Goal: Information Seeking & Learning: Compare options

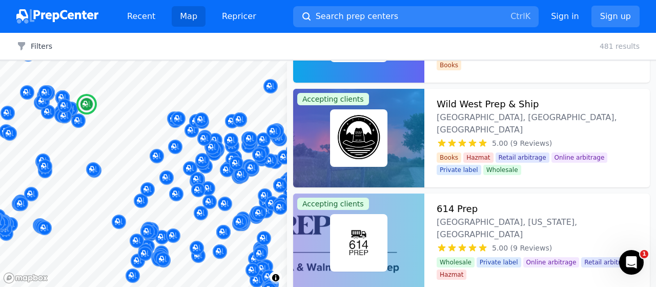
click at [490, 101] on h3 "Wild West Prep & Ship" at bounding box center [488, 104] width 102 height 14
click at [452, 210] on h3 "614 Prep" at bounding box center [457, 209] width 41 height 14
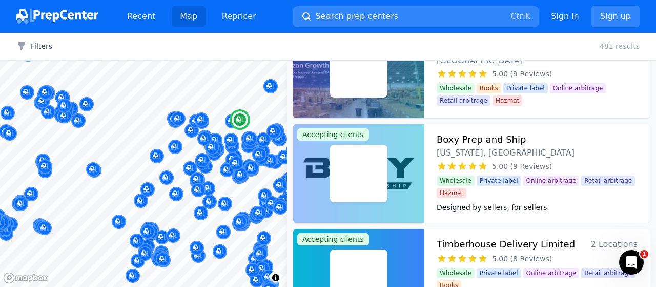
scroll to position [2456, 0]
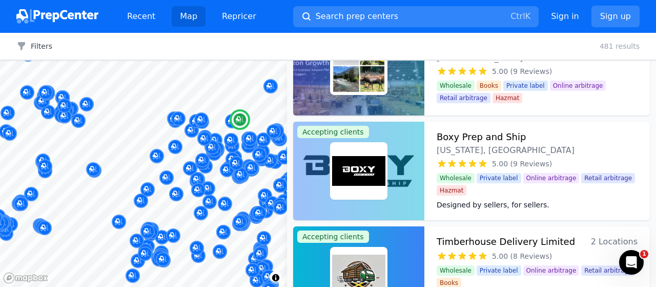
click at [488, 136] on h3 "Boxy Prep and Ship" at bounding box center [481, 137] width 89 height 14
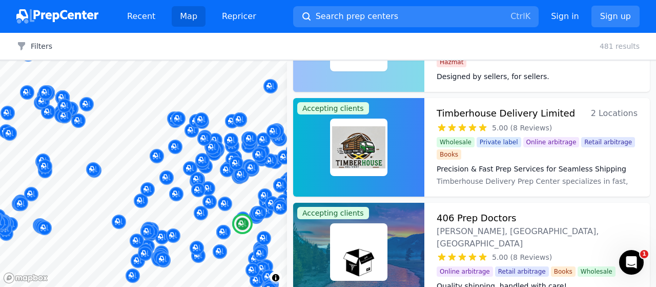
scroll to position [2610, 0]
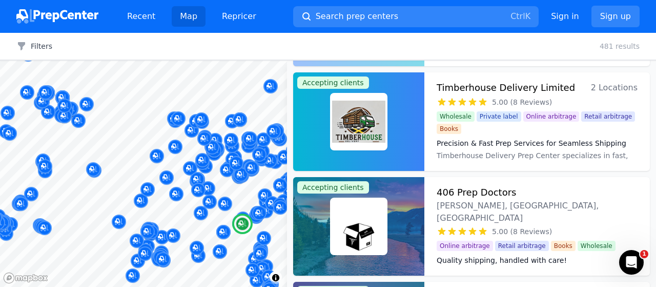
click at [491, 90] on h3 "Timberhouse Delivery Limited" at bounding box center [506, 88] width 138 height 14
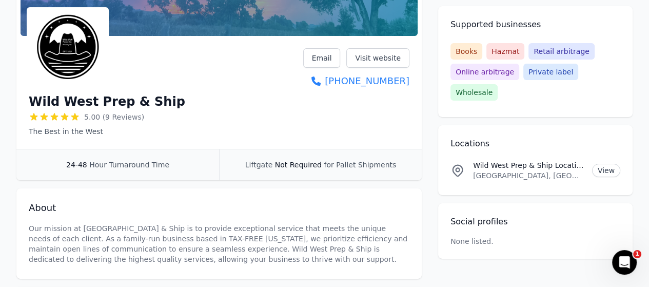
scroll to position [127, 0]
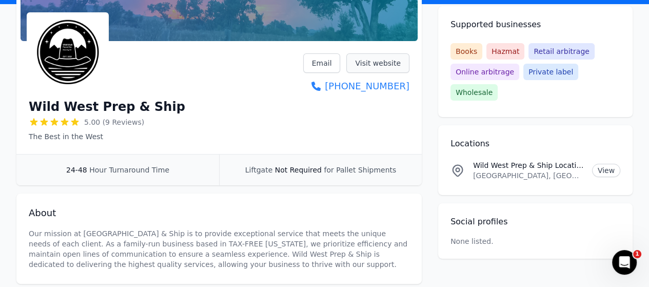
click at [400, 57] on link "Visit website" at bounding box center [377, 62] width 63 height 19
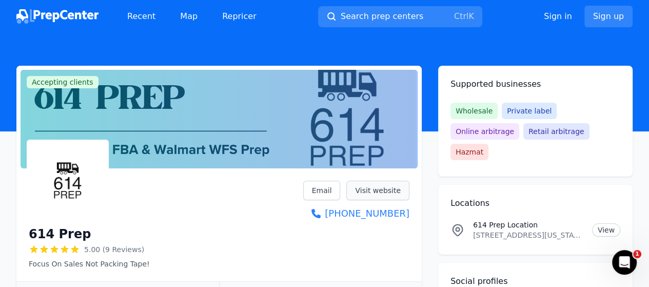
click at [386, 192] on link "Visit website" at bounding box center [377, 190] width 63 height 19
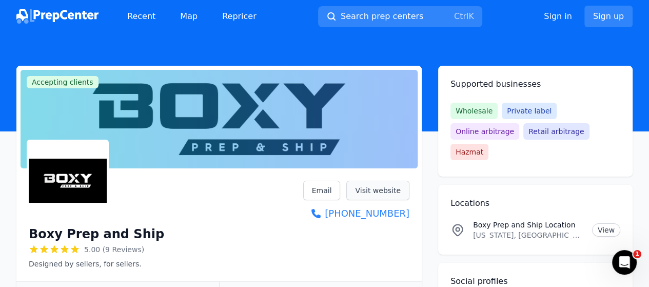
click at [388, 186] on link "Visit website" at bounding box center [377, 190] width 63 height 19
